Goal: Register for event/course

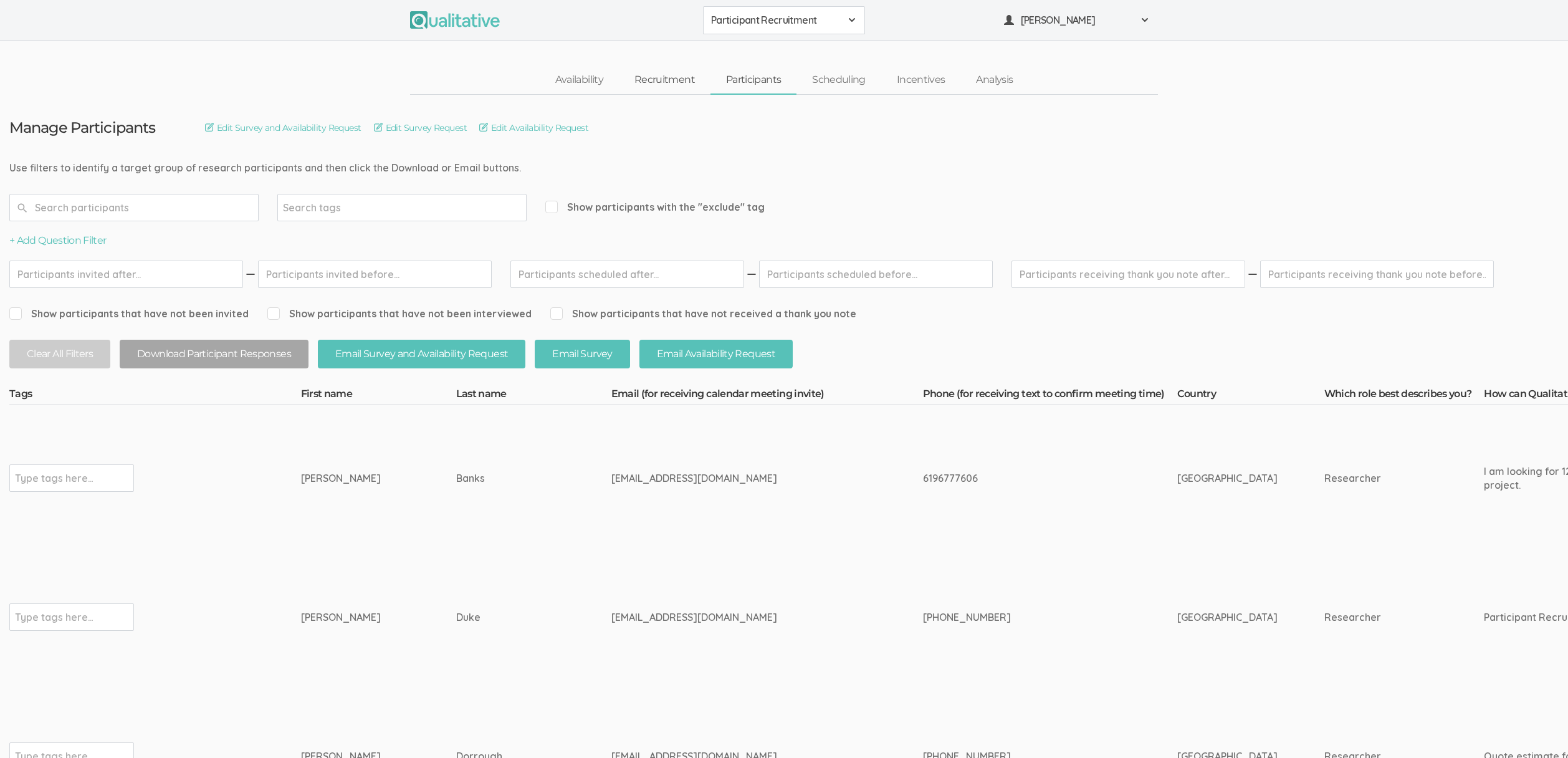
click at [653, 78] on link "Recruitment" at bounding box center [664, 80] width 92 height 26
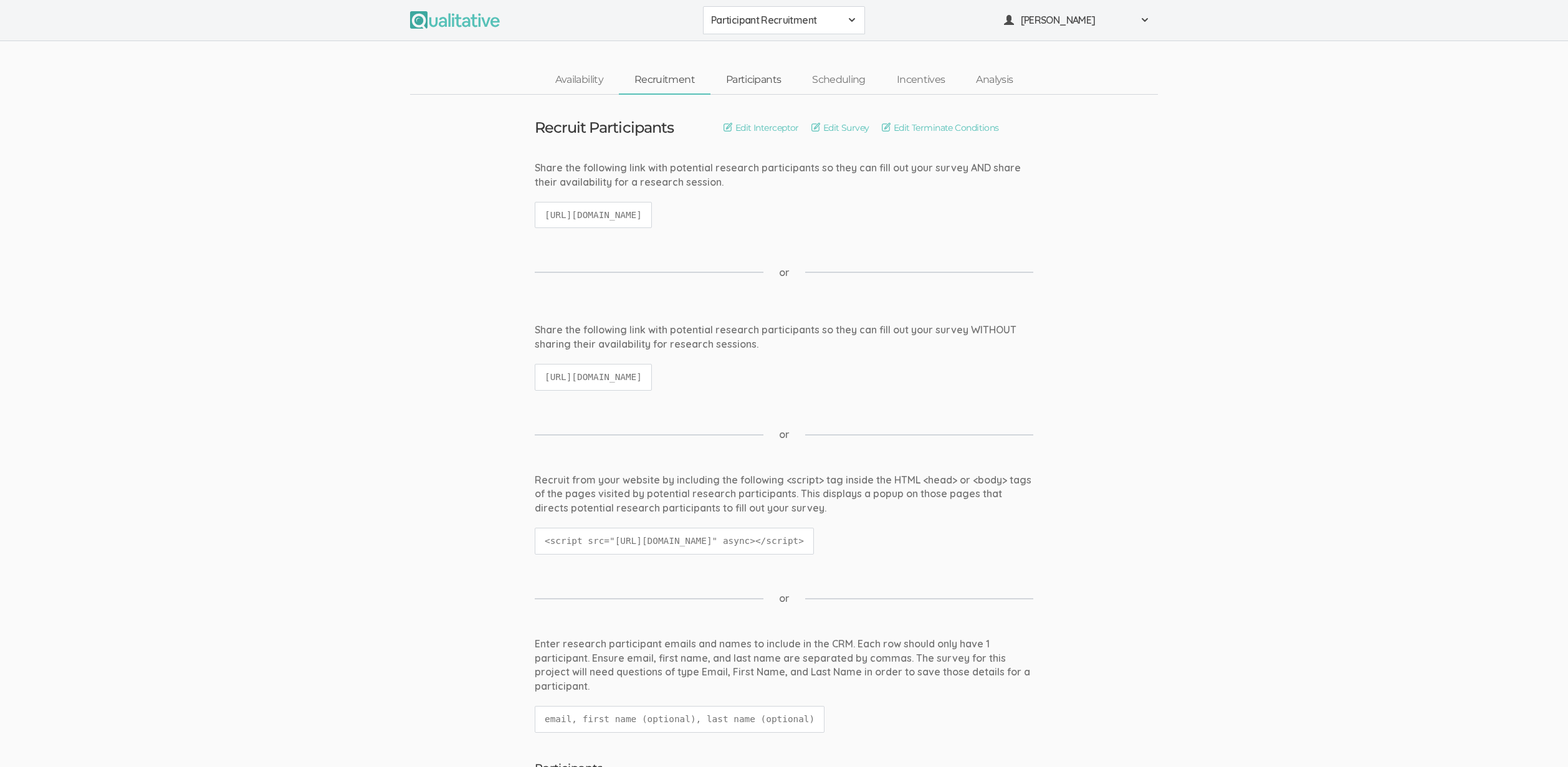
click at [743, 83] on link "Participants" at bounding box center [754, 80] width 86 height 26
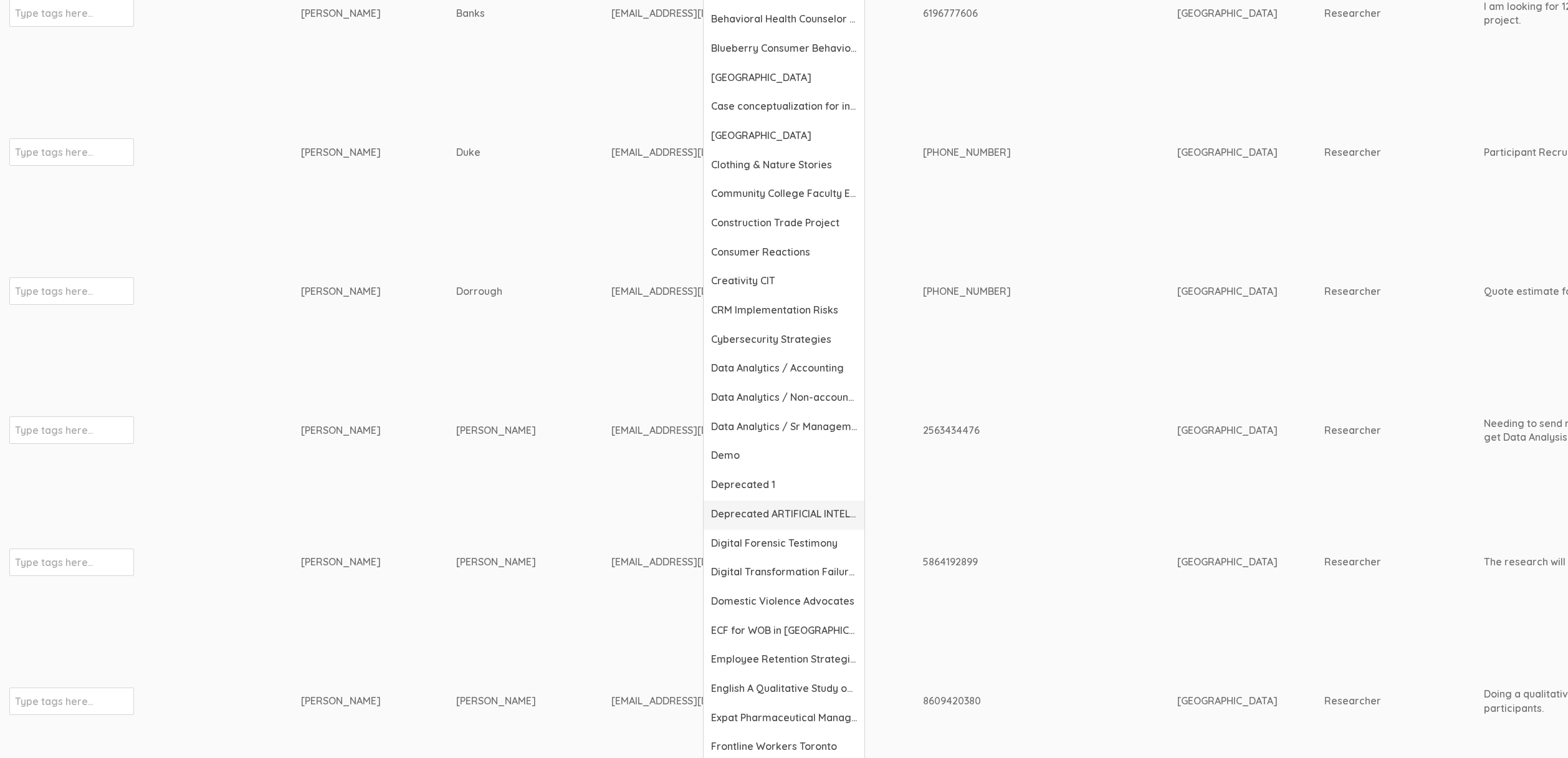
scroll to position [467, 0]
click at [771, 719] on span "Expat Pharmaceutical Managers" at bounding box center [784, 716] width 146 height 14
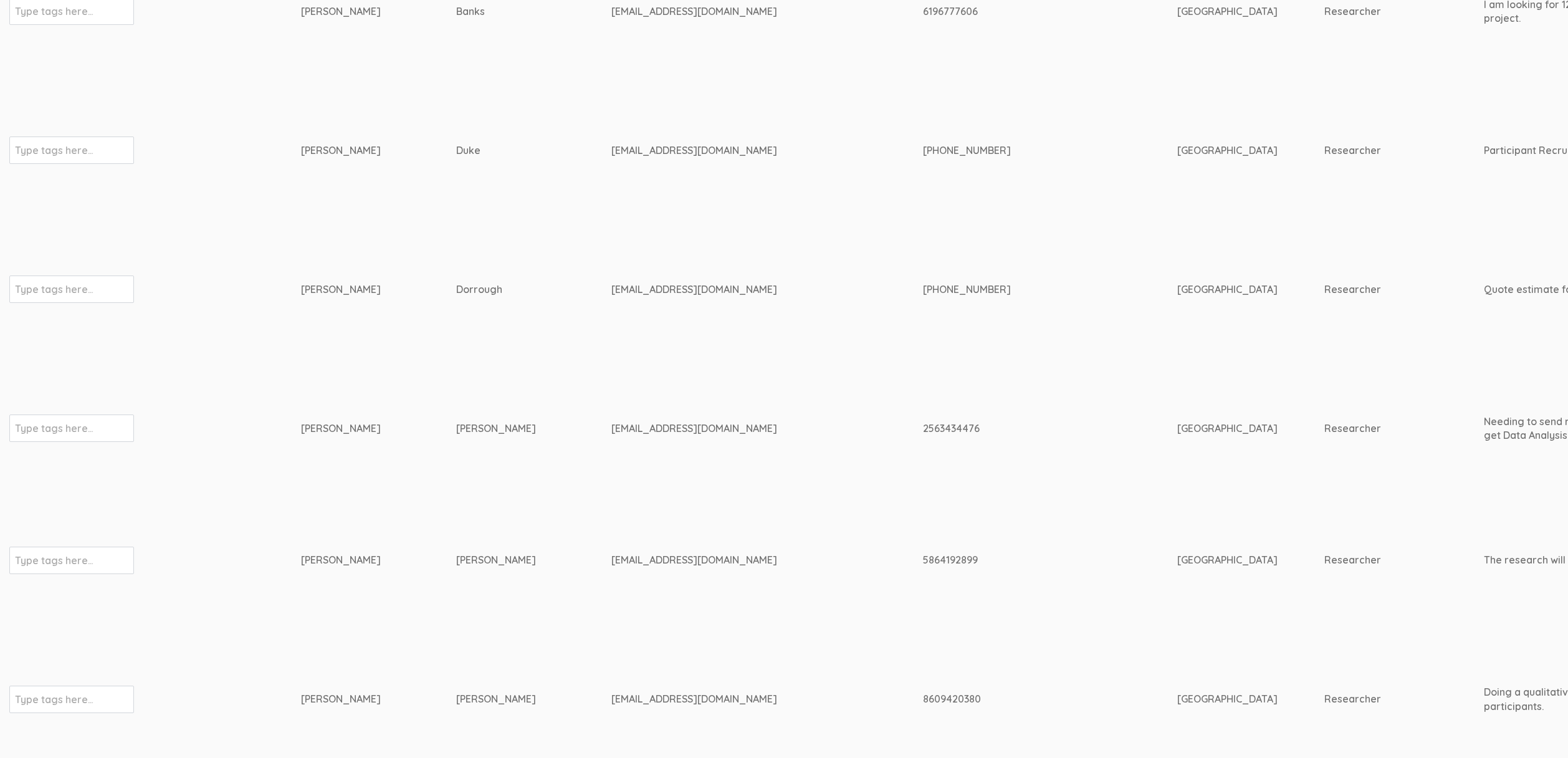
click at [326, 541] on td "Keith" at bounding box center [378, 561] width 155 height 132
drag, startPoint x: 314, startPoint y: 558, endPoint x: 370, endPoint y: 666, distance: 121.7
drag, startPoint x: 298, startPoint y: 561, endPoint x: 532, endPoint y: 637, distance: 246.0
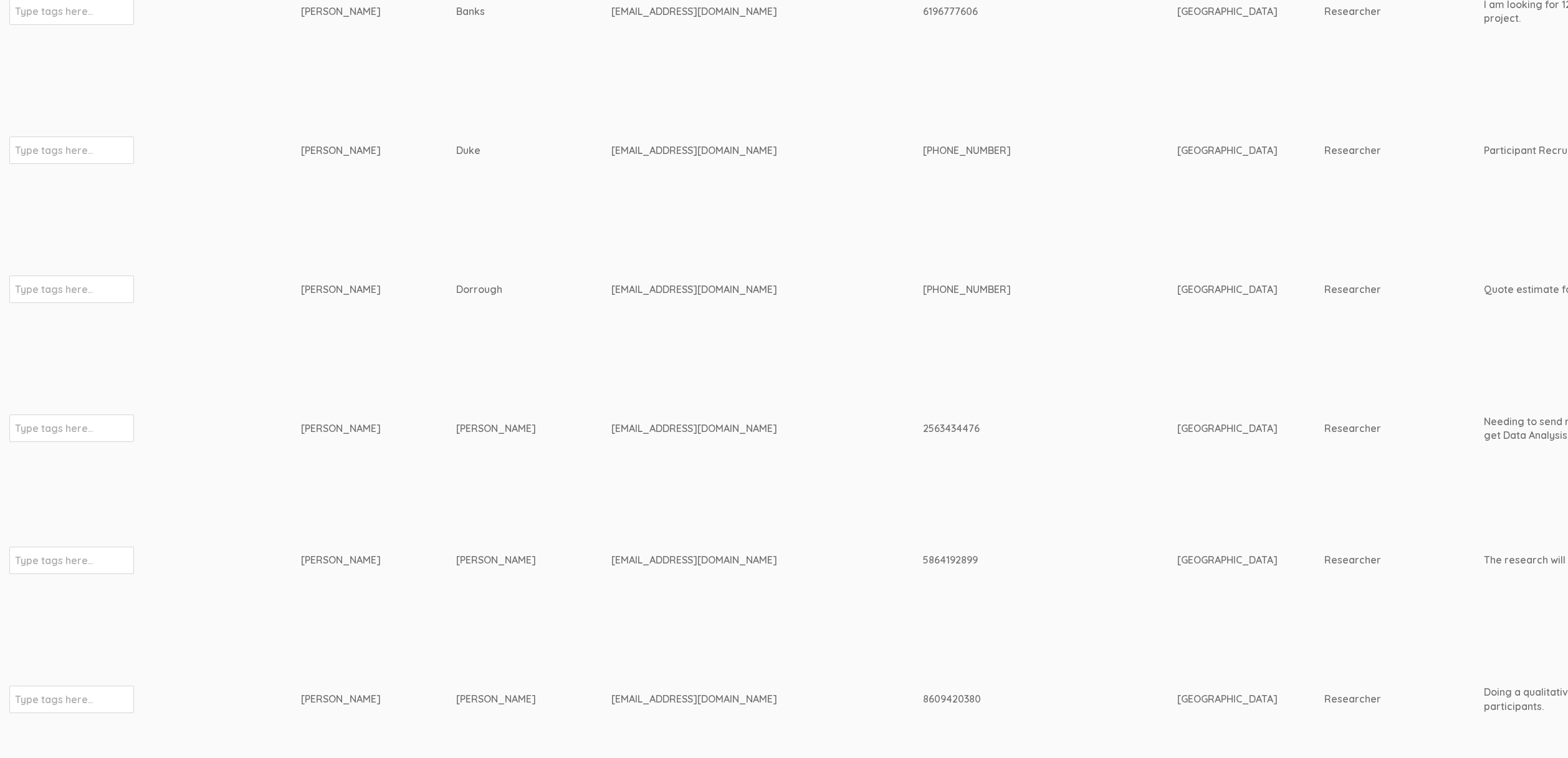
click at [457, 566] on div "Godsey" at bounding box center [510, 560] width 108 height 14
drag, startPoint x: 327, startPoint y: 560, endPoint x: 681, endPoint y: 616, distance: 358.4
click at [681, 615] on td "kagodsey@aol.com" at bounding box center [767, 561] width 311 height 132
drag, startPoint x: 652, startPoint y: 608, endPoint x: 641, endPoint y: 606, distance: 11.2
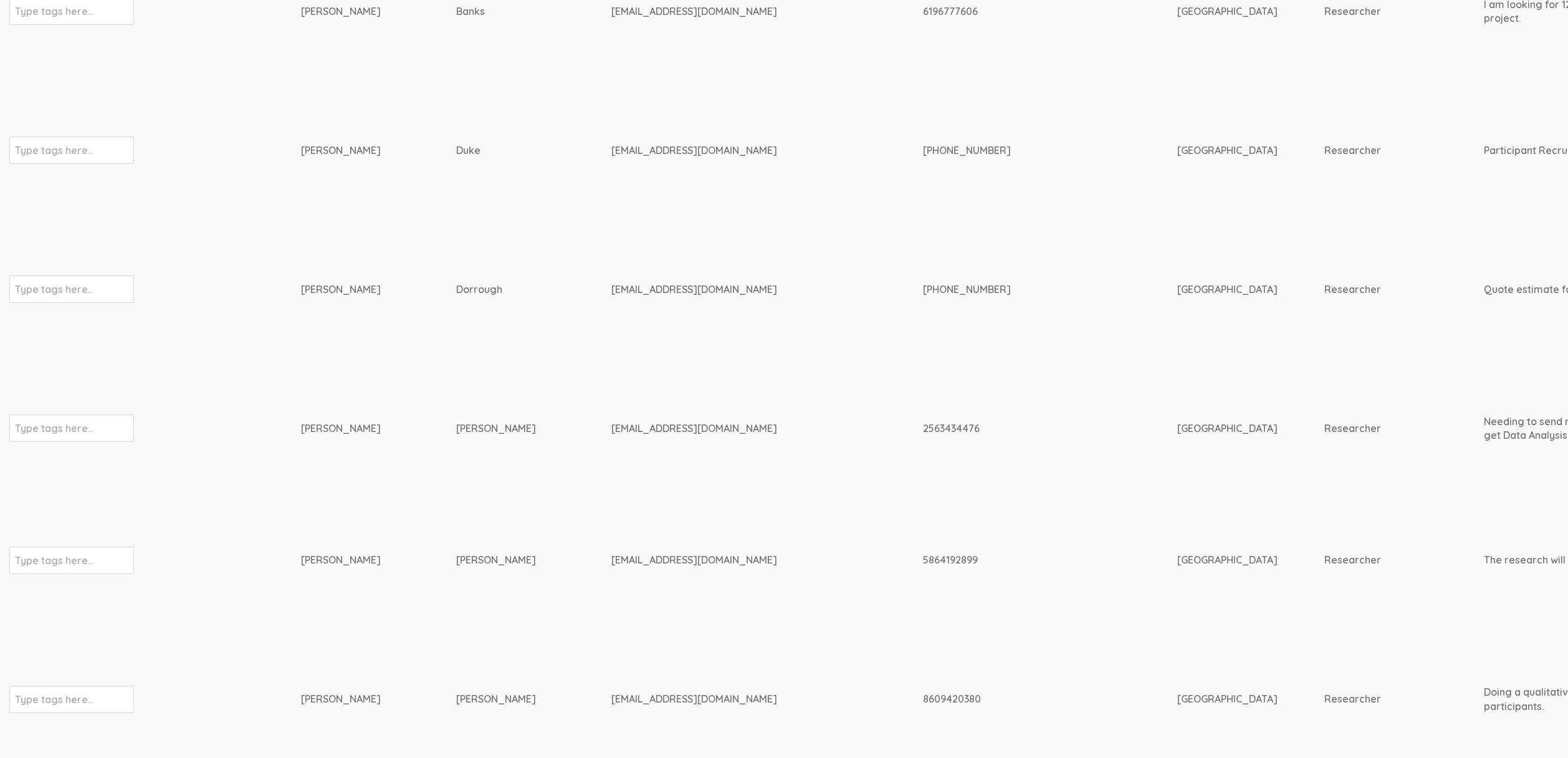
click at [652, 608] on td "kagodsey@aol.com" at bounding box center [767, 561] width 311 height 132
drag, startPoint x: 319, startPoint y: 557, endPoint x: 288, endPoint y: 644, distance: 92.4
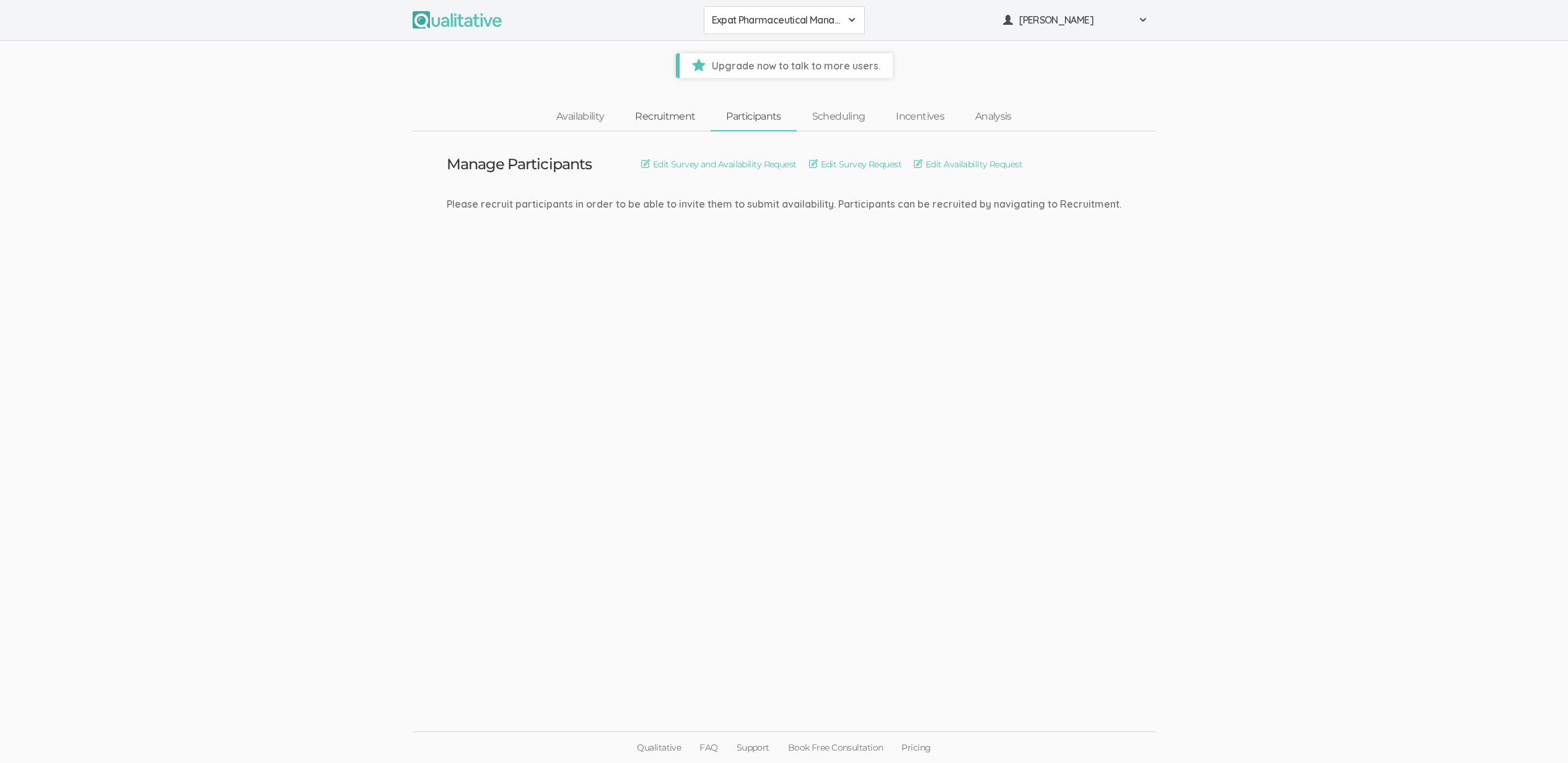
click at [680, 115] on link "Recruitment" at bounding box center [665, 116] width 91 height 26
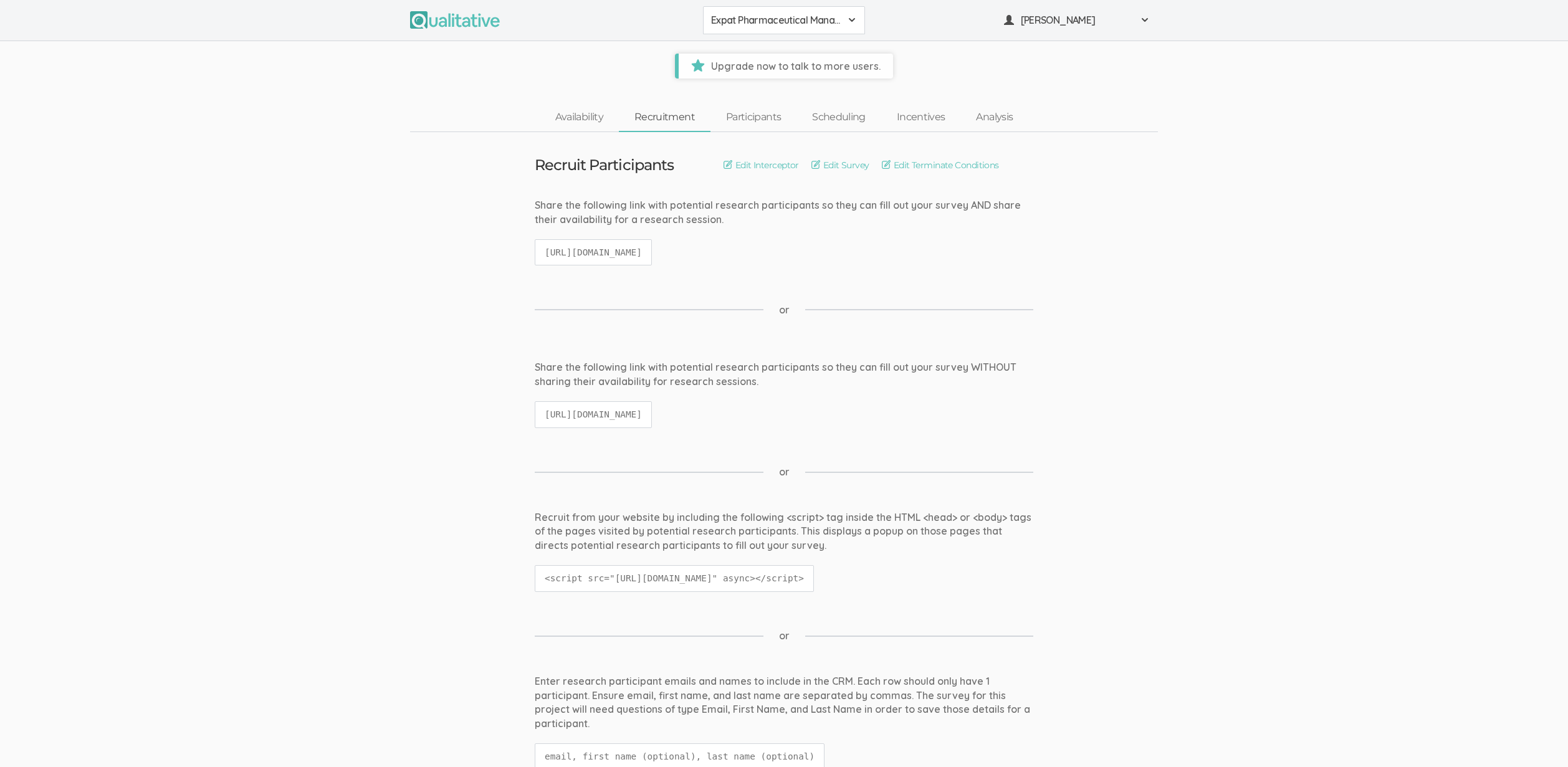
click at [629, 413] on code "[URL][DOMAIN_NAME]" at bounding box center [593, 414] width 117 height 26
click at [629, 413] on code "https://qualitative.io/survey/68bf22c7dbd5221921ecefd6/questions" at bounding box center [593, 414] width 117 height 26
copy ui-view "https://qualitative.io/survey/68bf22c7dbd5221921ecefd6/questions"
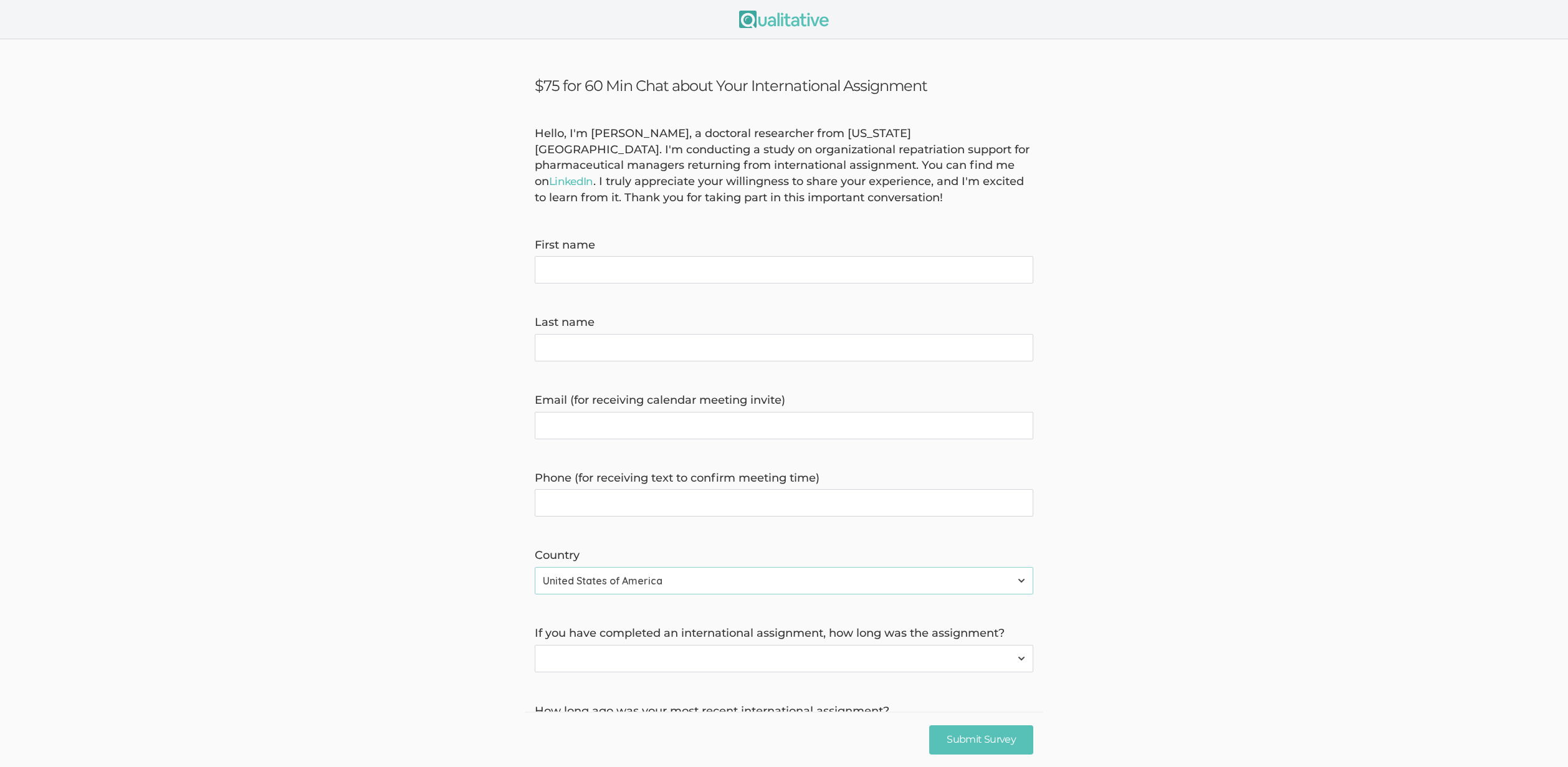
click at [810, 135] on div "Hello, I'm [PERSON_NAME], a doctoral researcher from [US_STATE][GEOGRAPHIC_DATA…" at bounding box center [784, 165] width 517 height 80
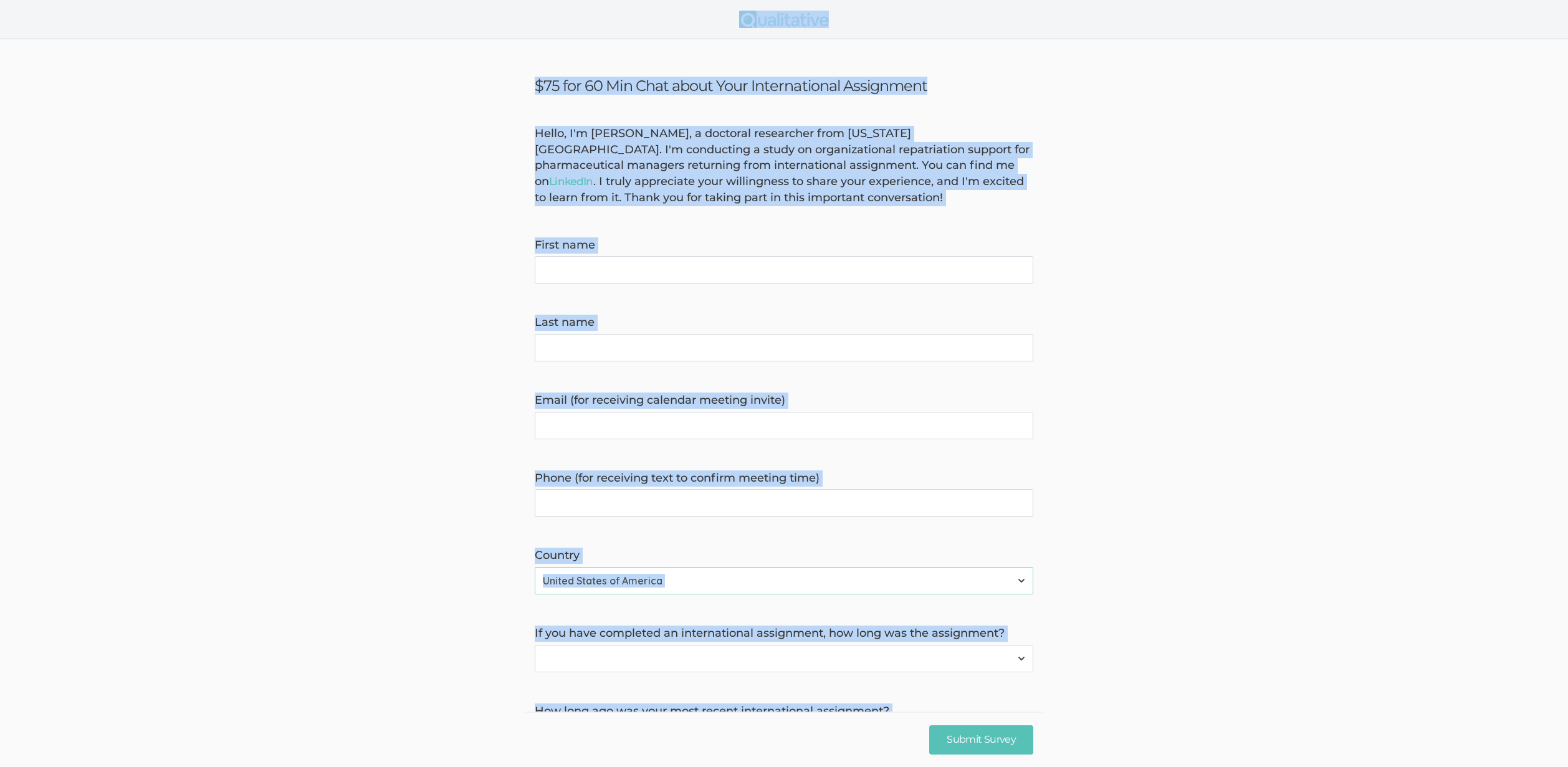
copy ui-view "$75 for 60 Min Chat about Your International Assignment Hello, I'm [PERSON_NAME…"
click at [838, 154] on div "Hello, I'm [PERSON_NAME], a doctoral researcher from [US_STATE][GEOGRAPHIC_DATA…" at bounding box center [784, 165] width 517 height 80
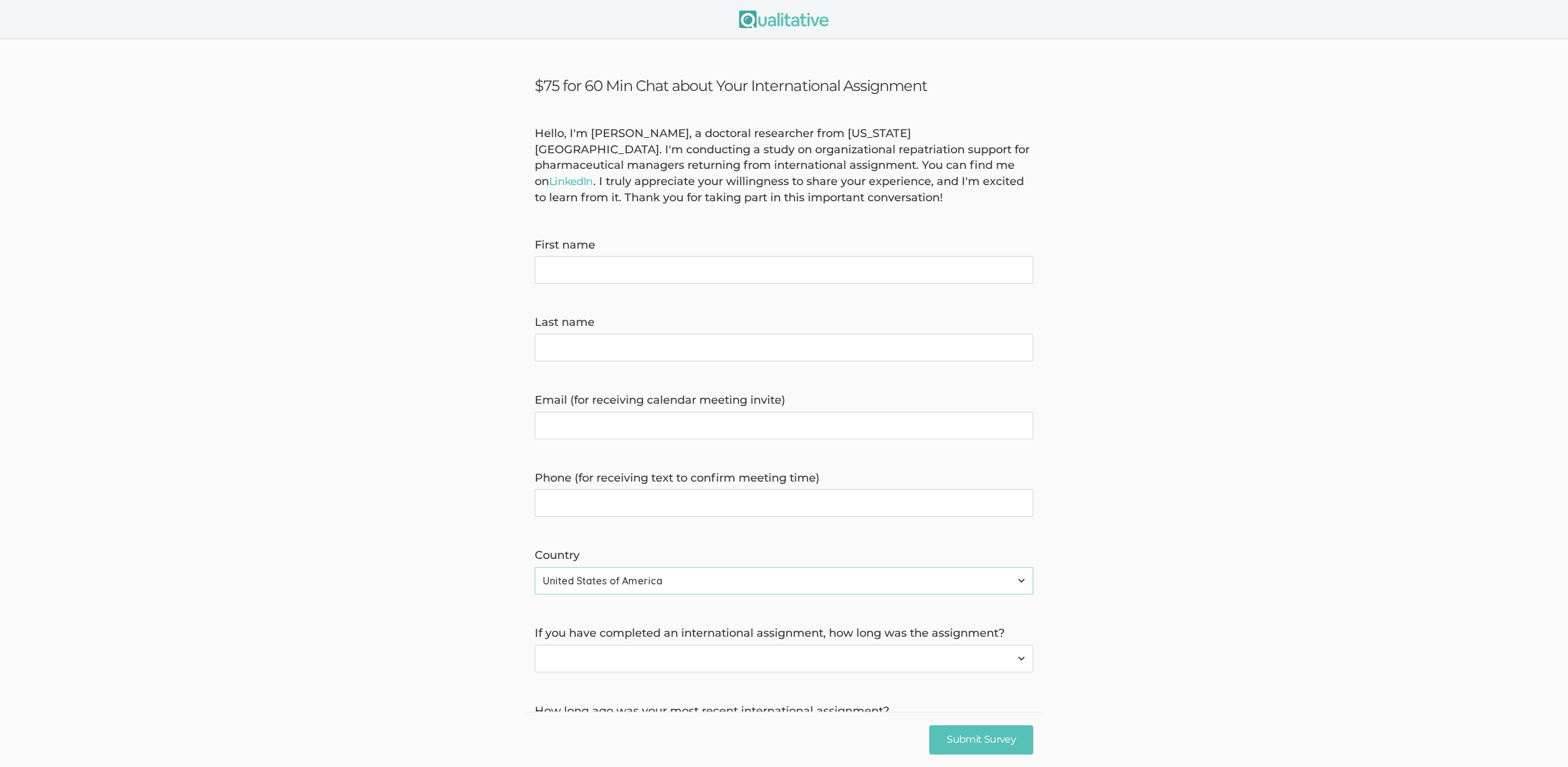
click at [1211, 325] on form "Hello, I'm Claire Duke, a doctoral researcher from Indiana Tech. I'm conducting…" at bounding box center [784, 472] width 1568 height 694
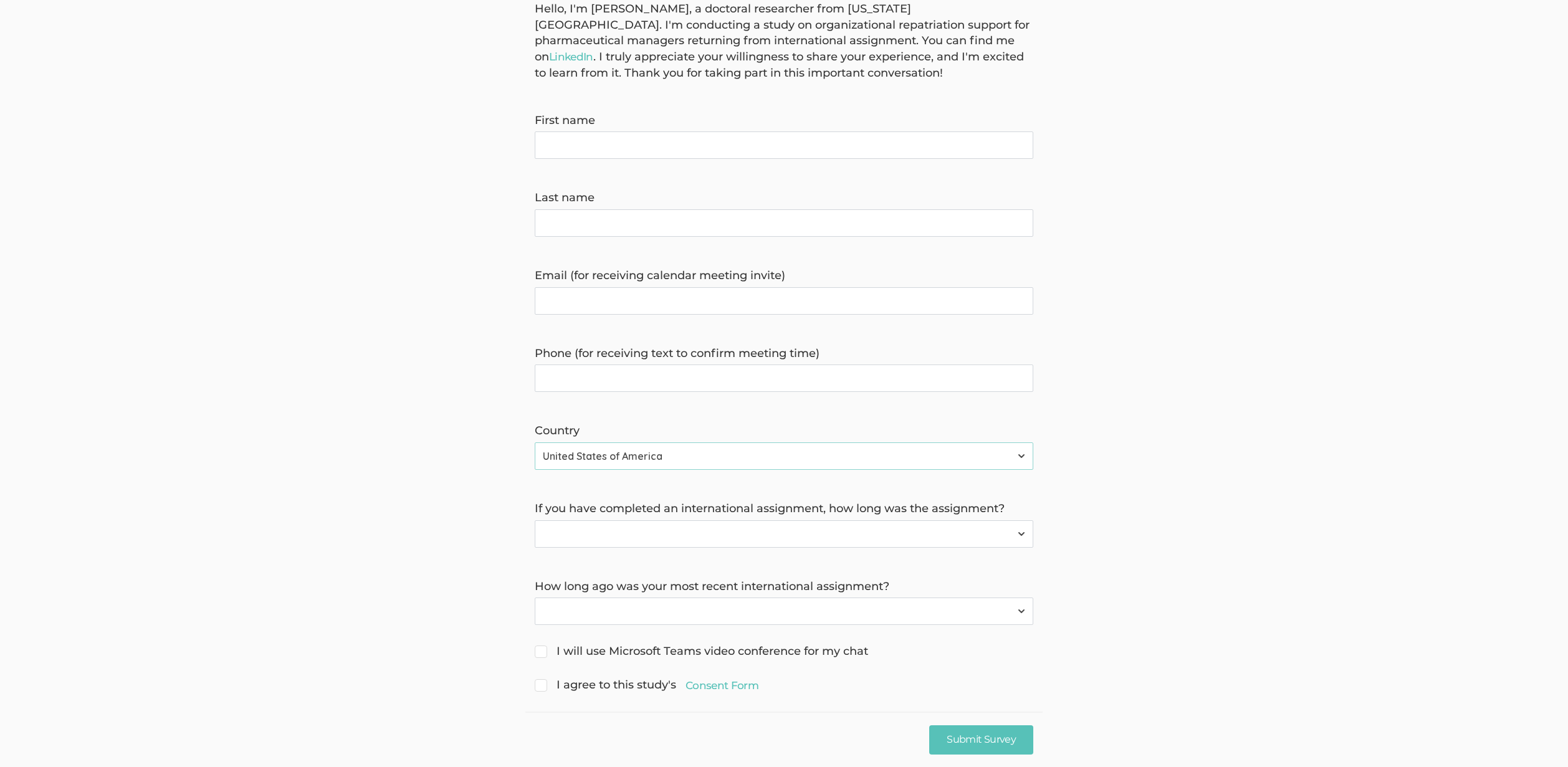
scroll to position [140, 0]
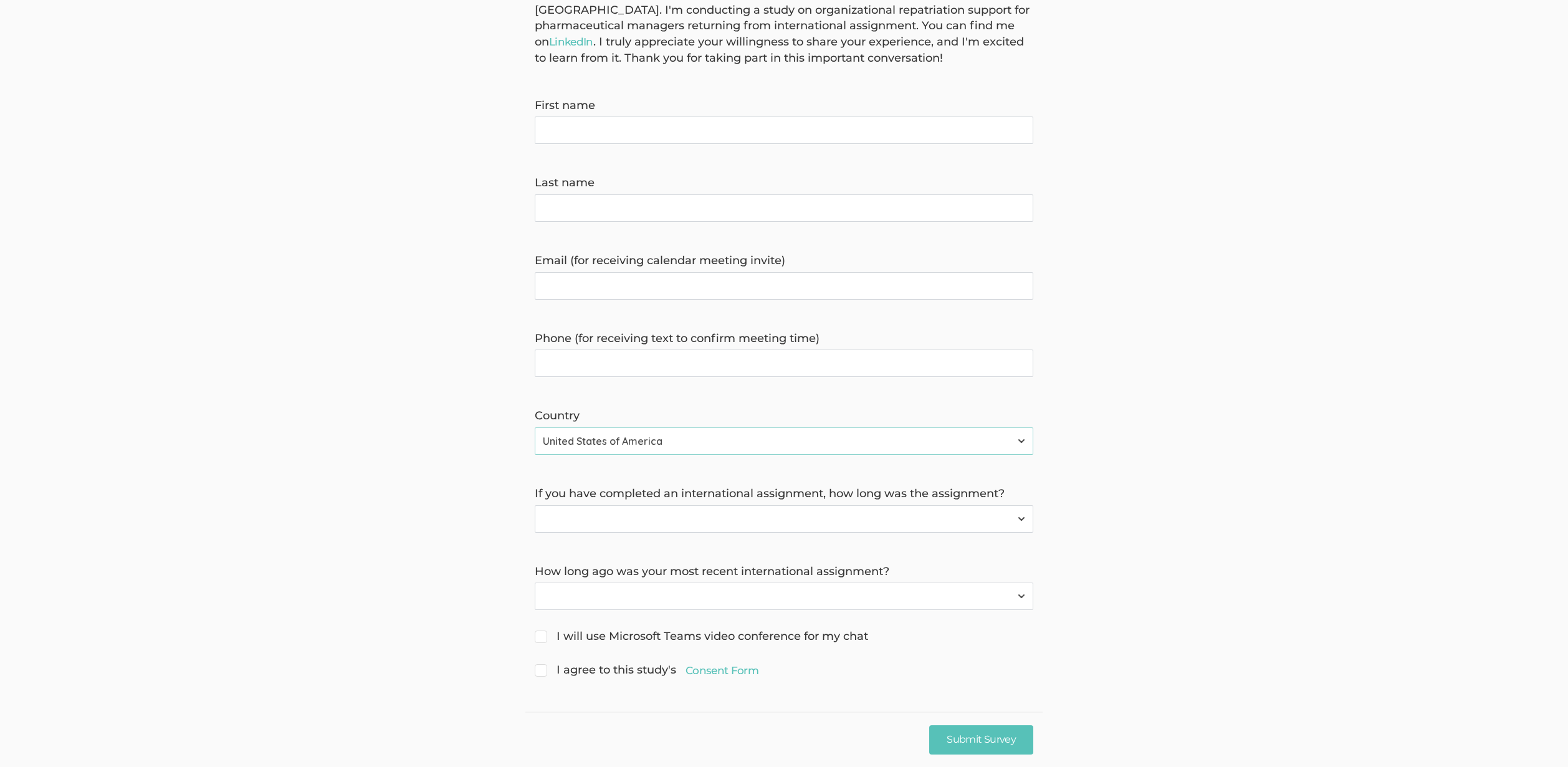
click at [1151, 508] on form "Hello, I'm Claire Duke, a doctoral researcher from Indiana Tech. I'm conducting…" at bounding box center [784, 332] width 1568 height 694
click at [367, 473] on form "Hello, I'm Claire Duke, a doctoral researcher from Indiana Tech. I'm conducting…" at bounding box center [784, 332] width 1568 height 694
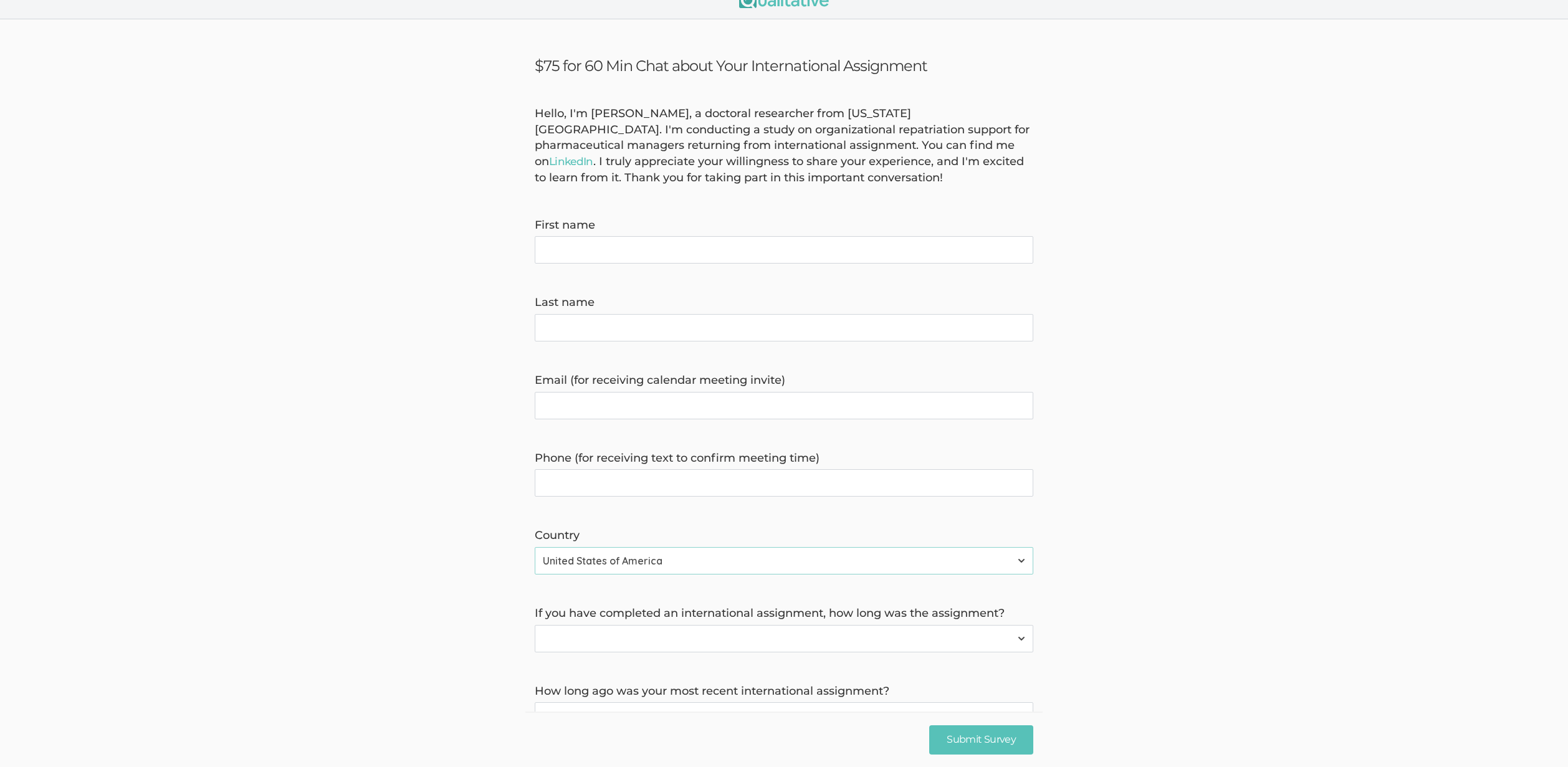
scroll to position [0, 0]
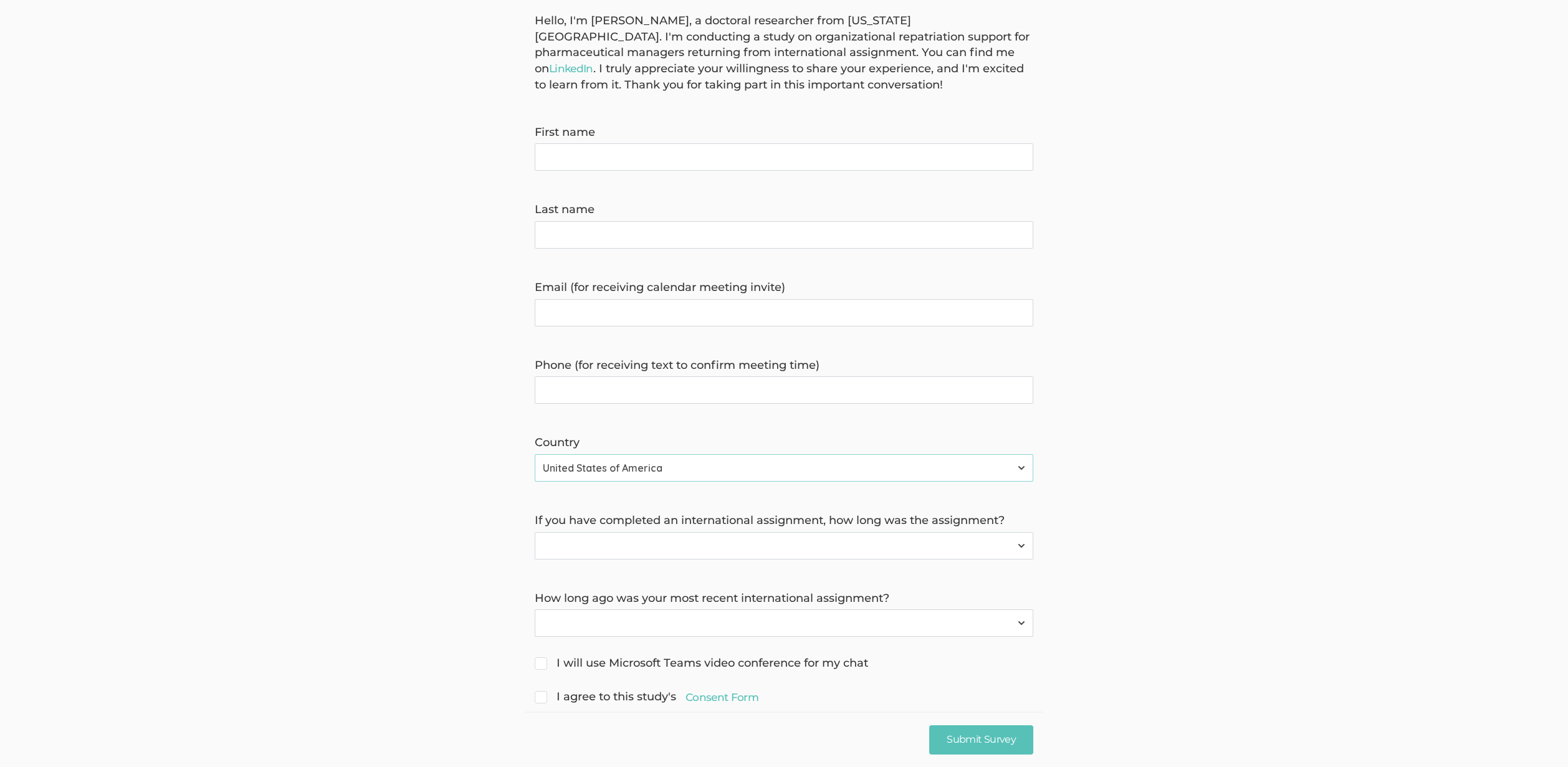
scroll to position [140, 0]
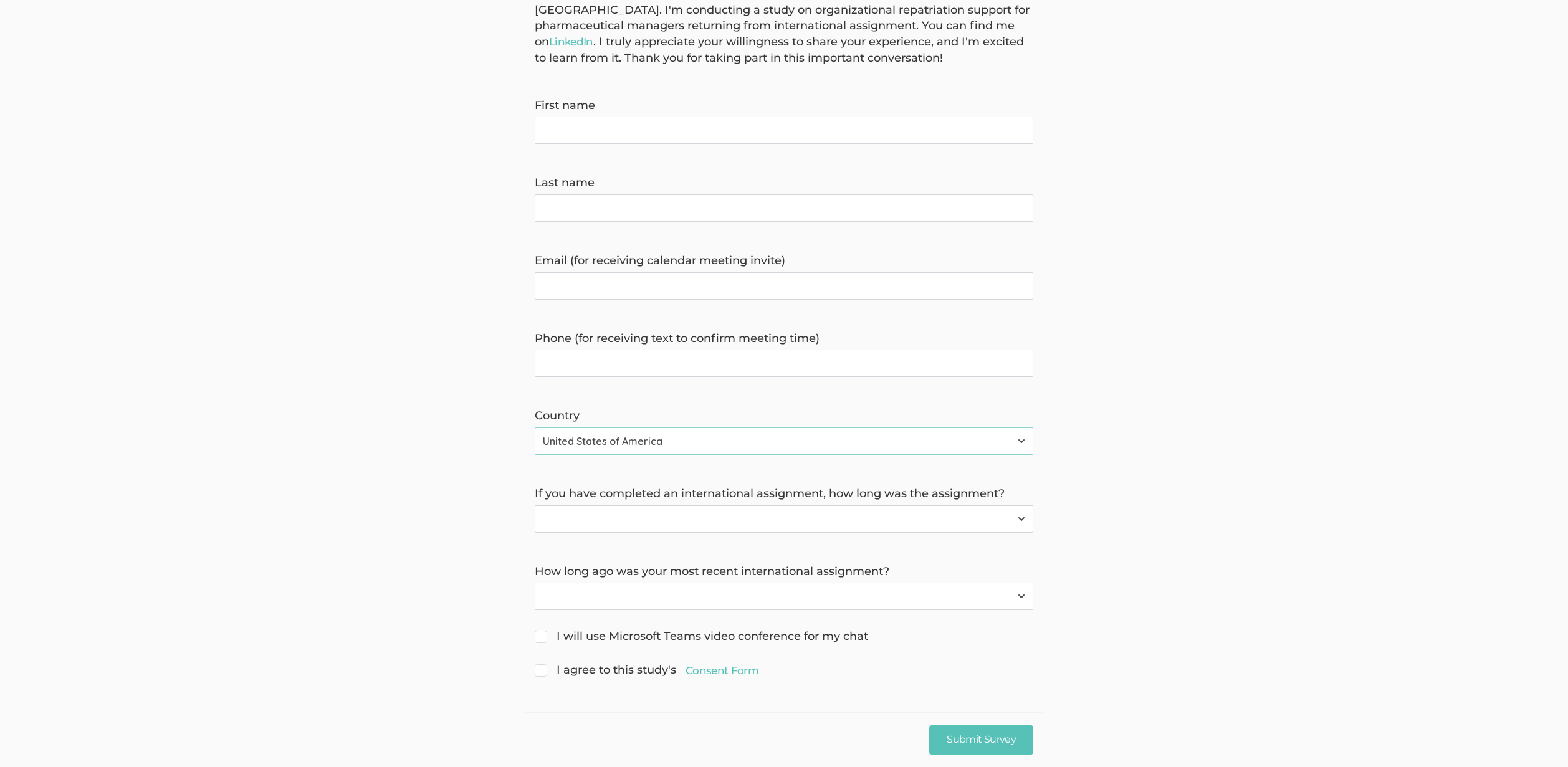
click at [625, 522] on select "I have not completed an international assignment Less than 1 year 1 year More t…" at bounding box center [784, 518] width 499 height 27
click at [610, 600] on select "Not applicable Within the last 5 years Within the last 10 years More than 10 ye…" at bounding box center [784, 595] width 499 height 27
click at [702, 672] on link "Consent Form" at bounding box center [722, 670] width 73 height 15
click at [1076, 384] on form "Hello, I'm Claire Duke, a doctoral researcher from Indiana Tech. I'm conducting…" at bounding box center [784, 332] width 1568 height 694
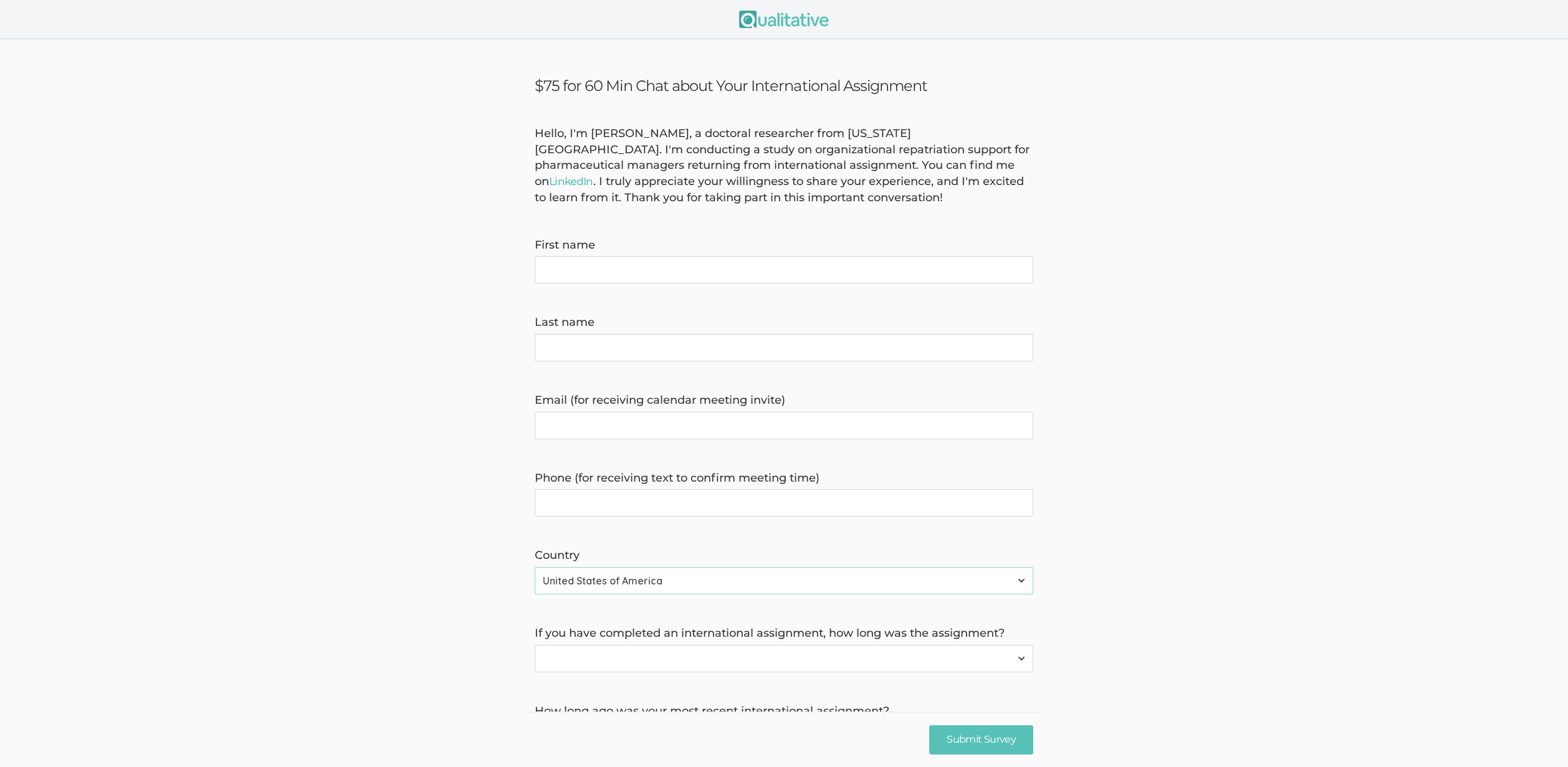
click at [963, 159] on div "Hello, I'm Claire Duke, a doctoral researcher from Indiana Tech. I'm conducting…" at bounding box center [784, 165] width 517 height 80
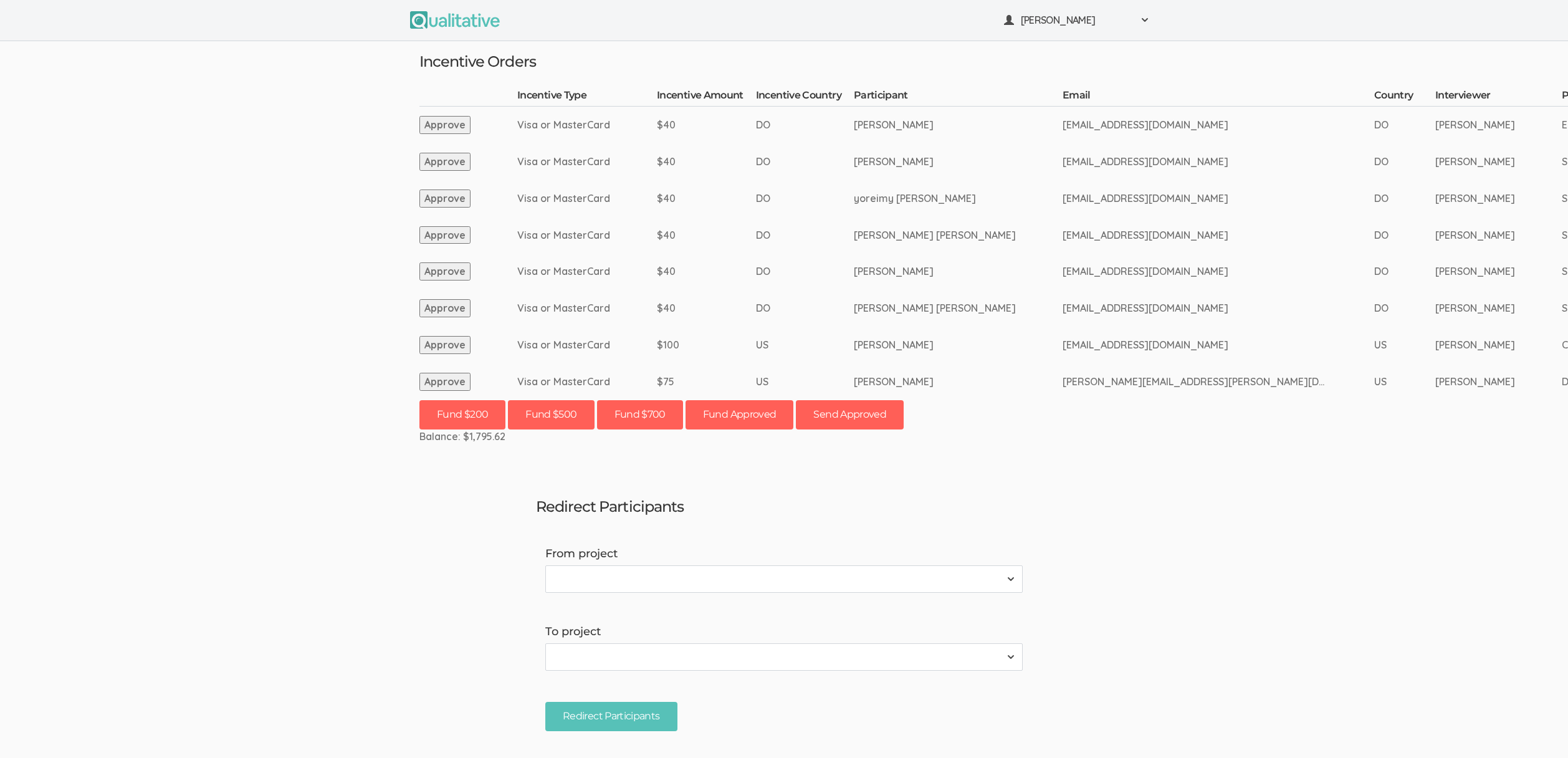
click at [173, 285] on ui-view "[PERSON_NAME] Project Workspace Profile Organization Settings" at bounding box center [784, 379] width 1568 height 758
